Goal: Navigation & Orientation: Find specific page/section

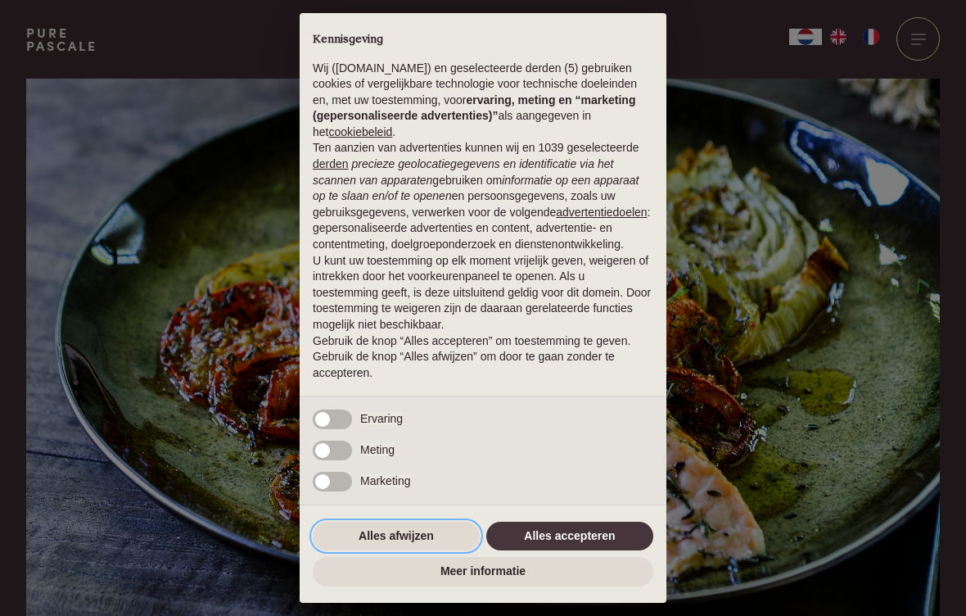
click at [430, 538] on button "Alles afwijzen" at bounding box center [396, 536] width 167 height 29
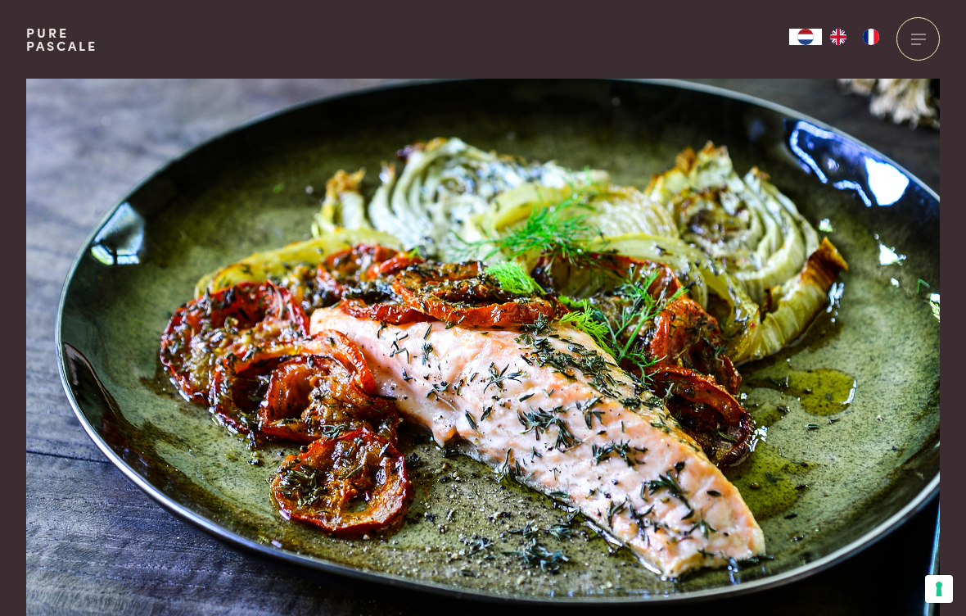
click at [915, 38] on span at bounding box center [919, 38] width 15 height 1
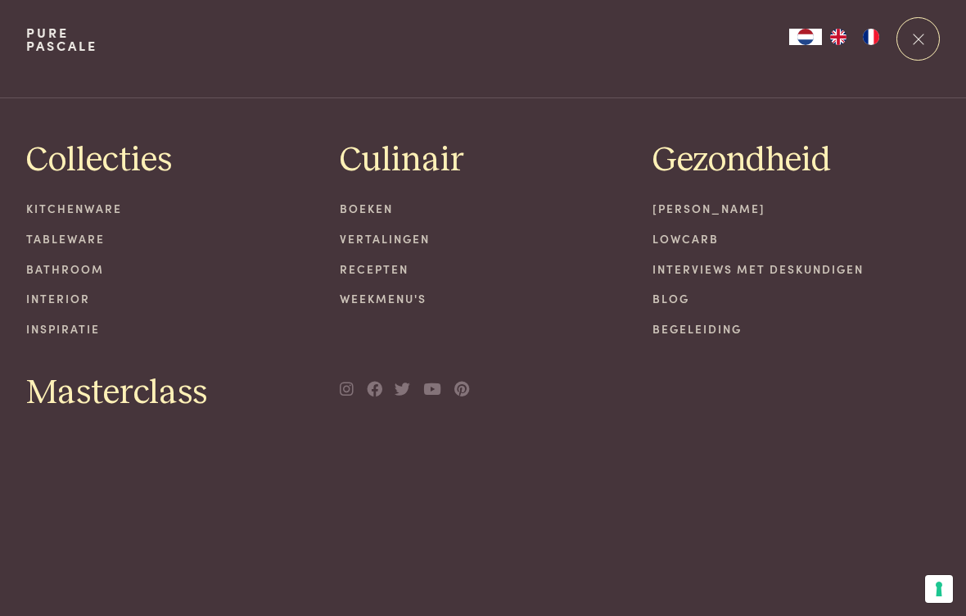
click at [396, 272] on link "Recepten" at bounding box center [483, 268] width 287 height 17
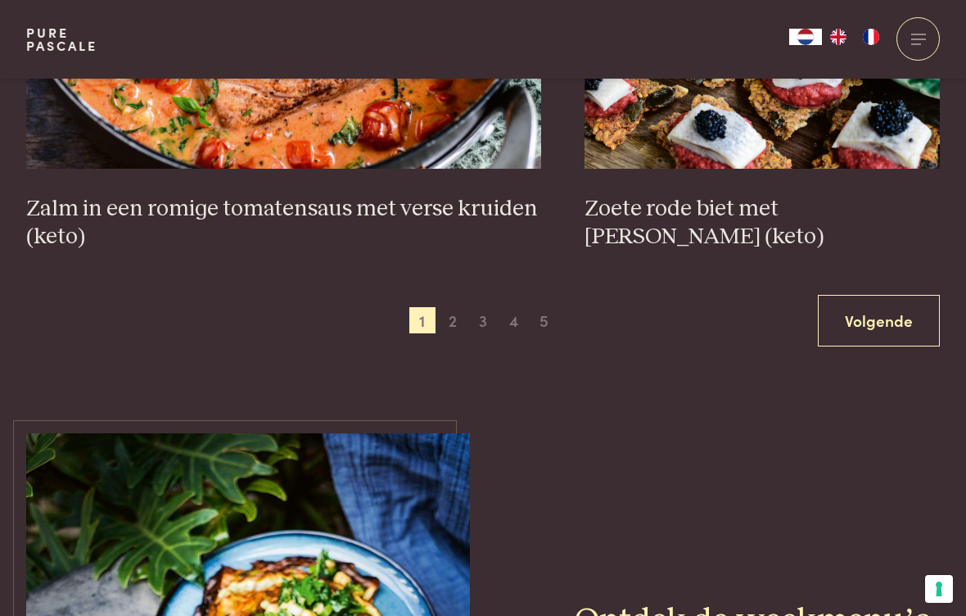
click at [904, 316] on link "Volgende" at bounding box center [879, 321] width 122 height 52
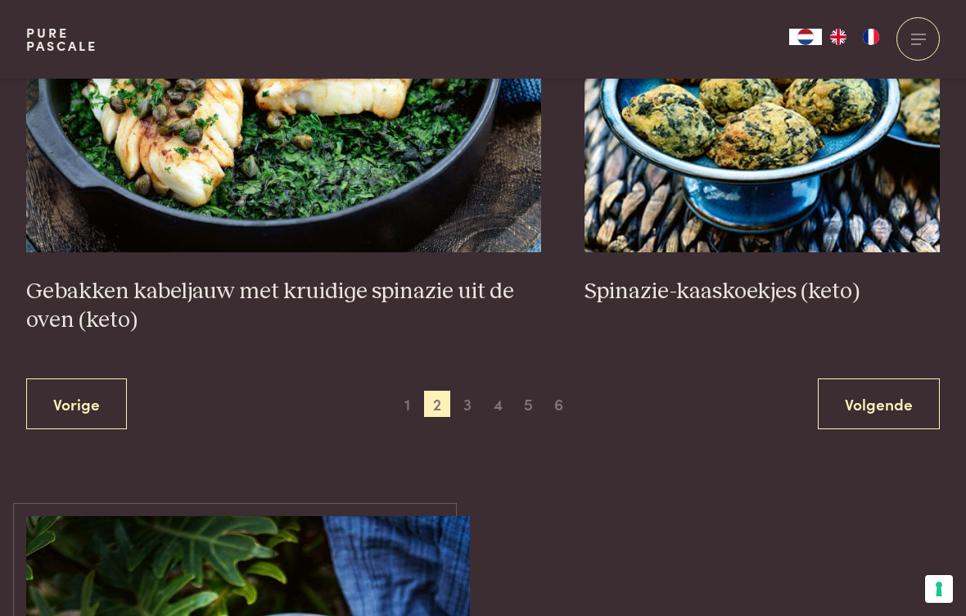
scroll to position [2956, 0]
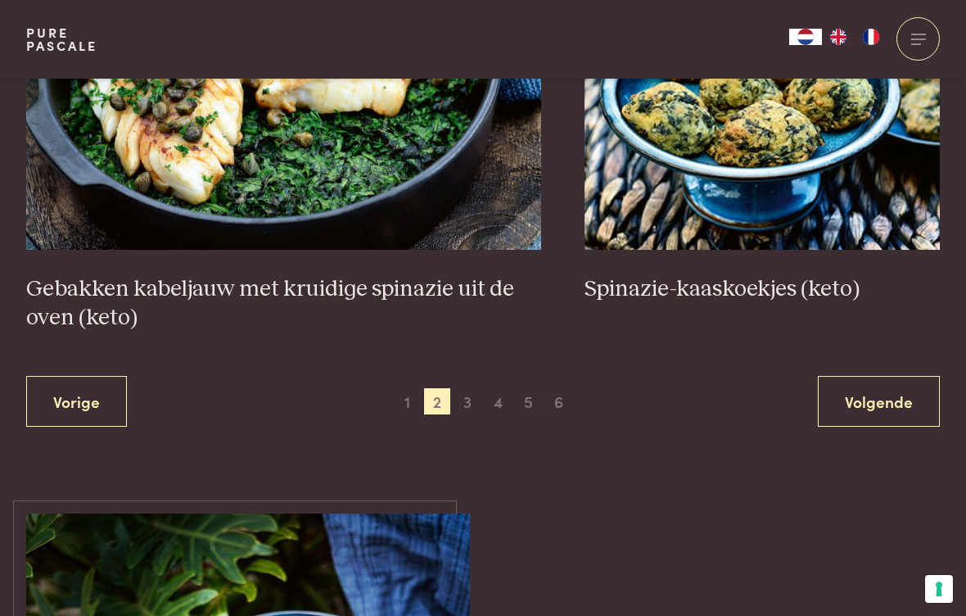
click at [895, 402] on link "Volgende" at bounding box center [879, 402] width 122 height 52
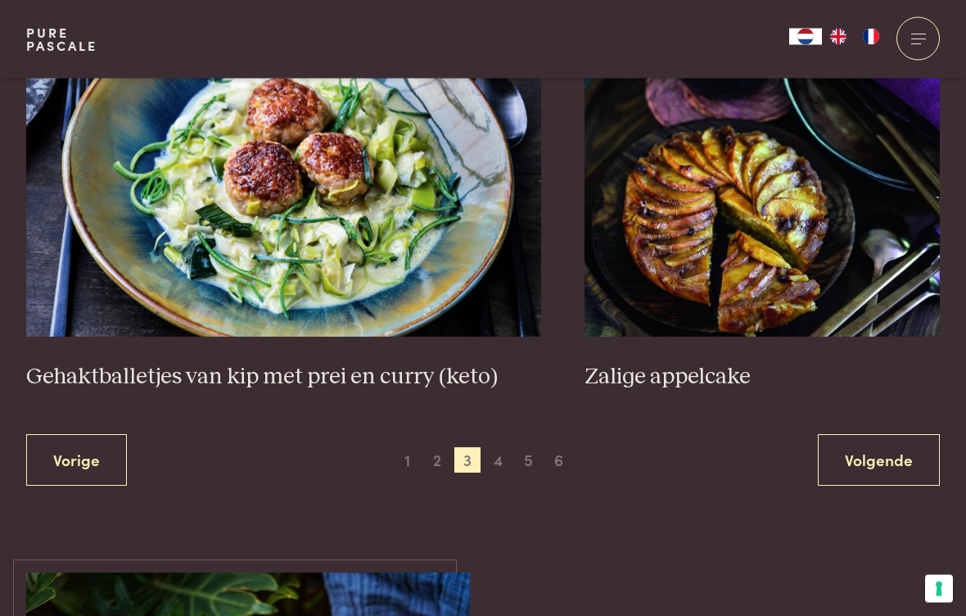
scroll to position [2984, 0]
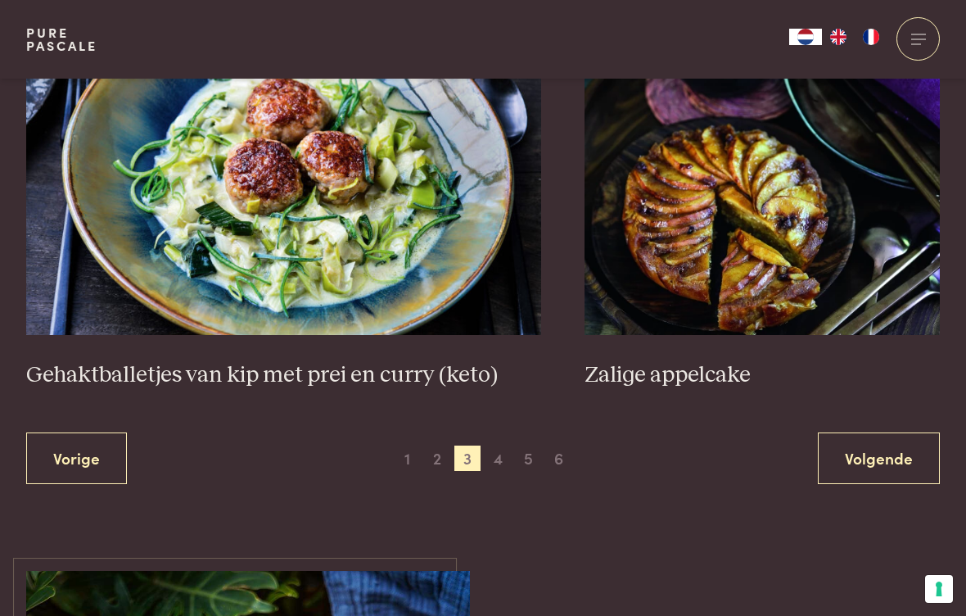
click at [899, 451] on link "Volgende" at bounding box center [879, 458] width 122 height 52
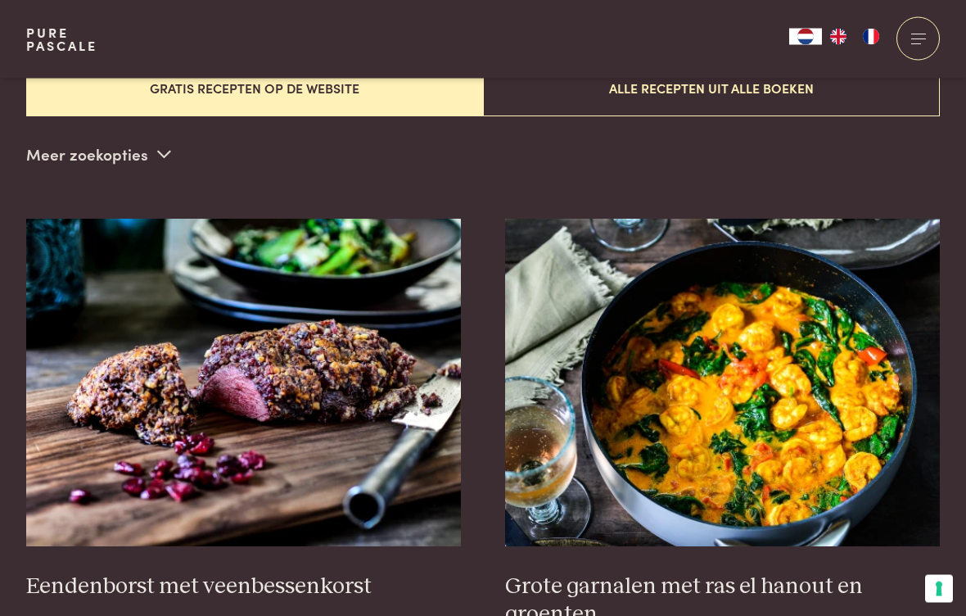
scroll to position [477, 0]
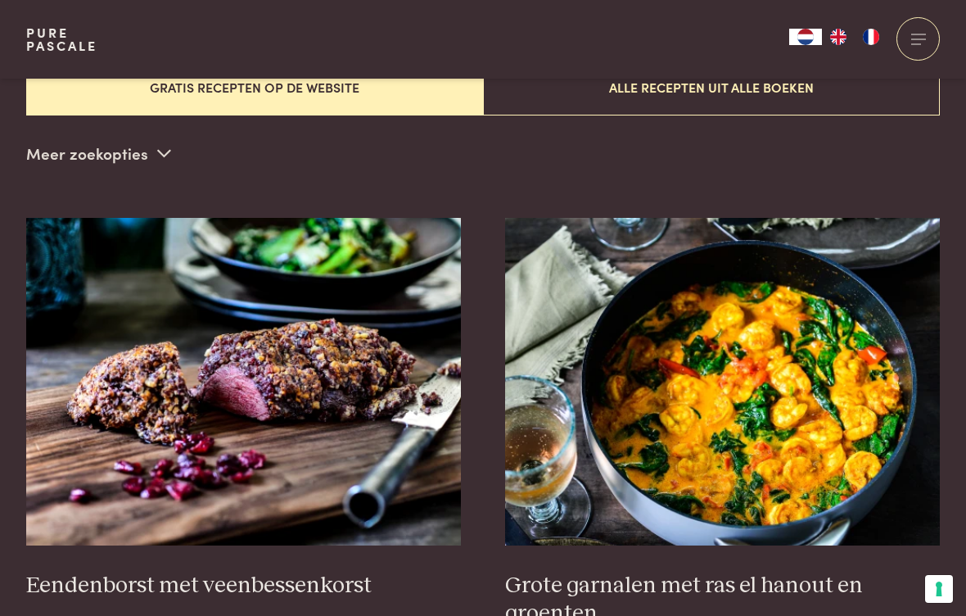
click at [803, 390] on img at bounding box center [723, 382] width 436 height 328
click at [783, 412] on img at bounding box center [723, 382] width 436 height 328
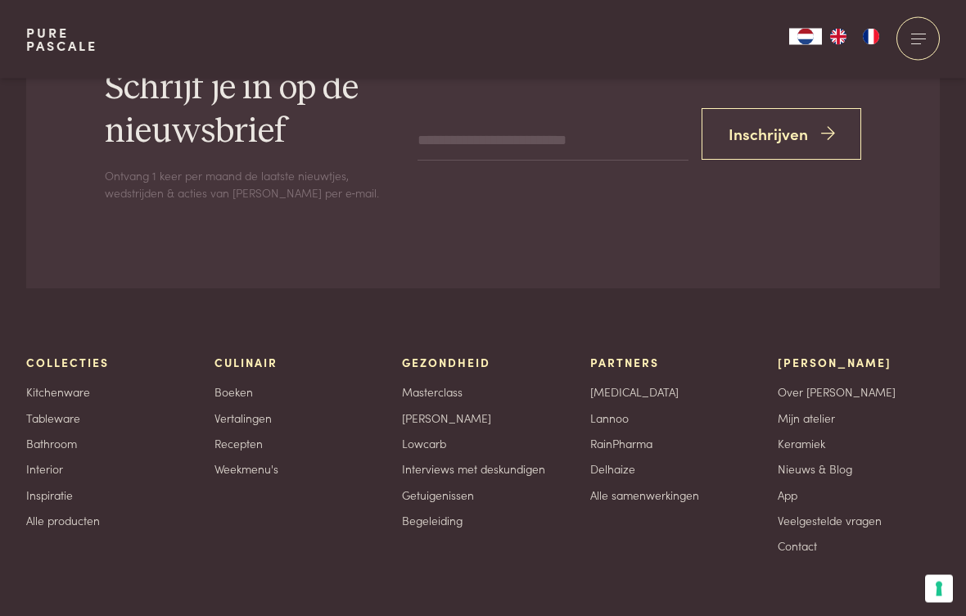
scroll to position [3506, 0]
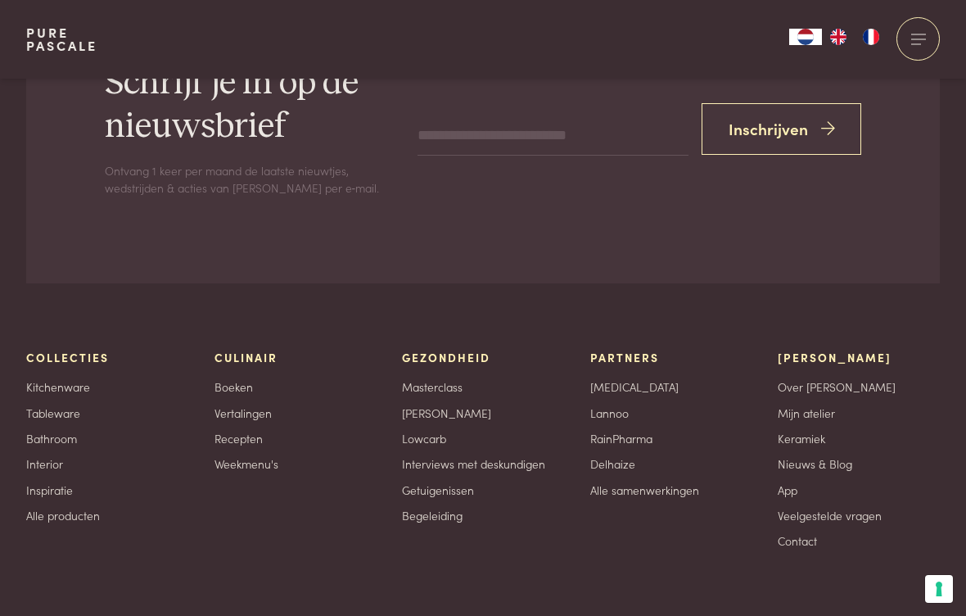
click at [222, 455] on link "Weekmenu's" at bounding box center [247, 463] width 64 height 17
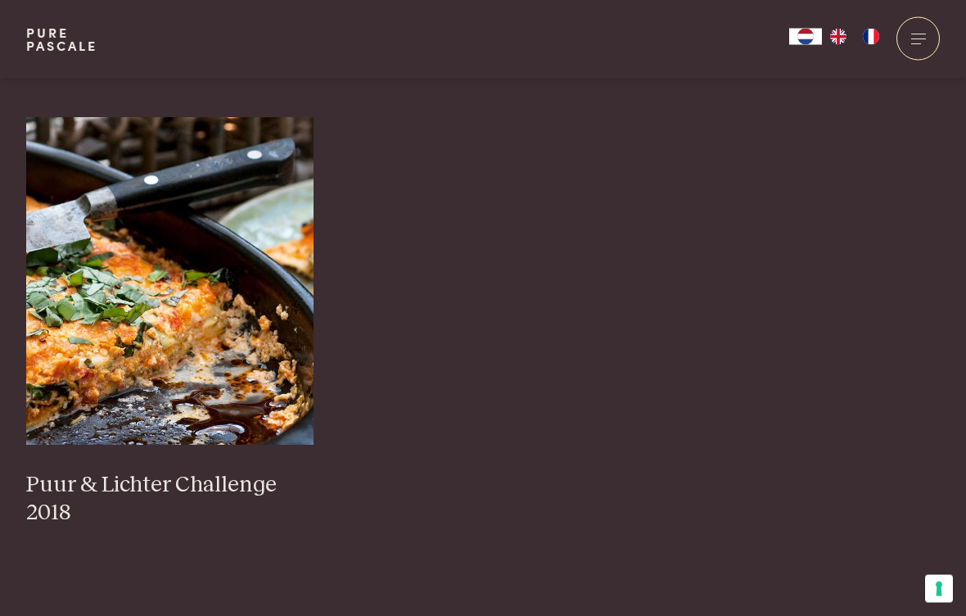
scroll to position [1711, 0]
